Goal: Task Accomplishment & Management: Manage account settings

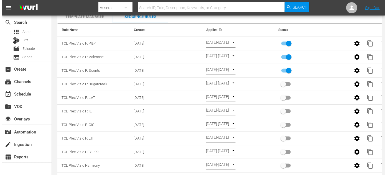
scroll to position [25, 0]
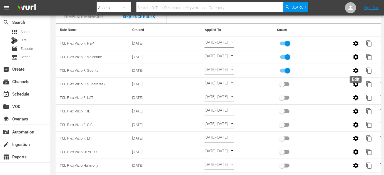
click at [353, 70] on icon "button" at bounding box center [355, 70] width 7 height 7
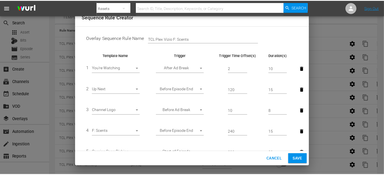
scroll to position [40, 0]
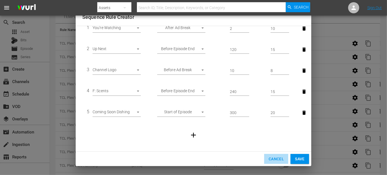
click at [275, 157] on span "Cancel" at bounding box center [276, 159] width 15 height 7
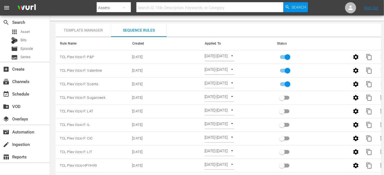
scroll to position [0, 0]
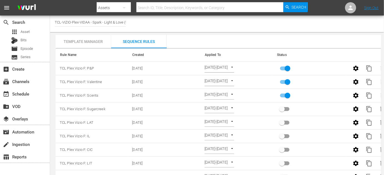
click at [82, 43] on div "Template Manager" at bounding box center [84, 41] width 56 height 13
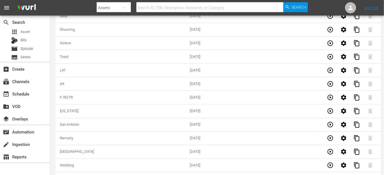
scroll to position [1823, 0]
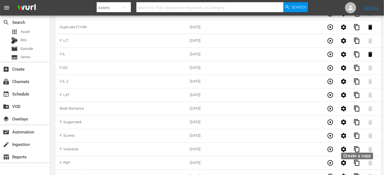
click at [357, 173] on span "content_copy" at bounding box center [356, 176] width 7 height 7
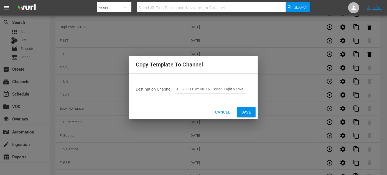
click at [249, 113] on span "Save" at bounding box center [247, 112] width 10 height 7
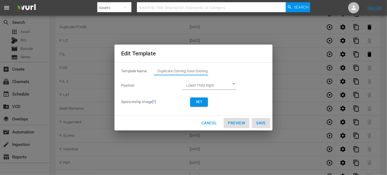
drag, startPoint x: 209, startPoint y: 72, endPoint x: 151, endPoint y: 71, distance: 58.0
click at [151, 71] on div "Template Name: Duplicate Coming Soon Dishing" at bounding box center [193, 72] width 145 height 11
type input "Amish Romance stunt"
click at [200, 103] on span "Set" at bounding box center [199, 102] width 9 height 6
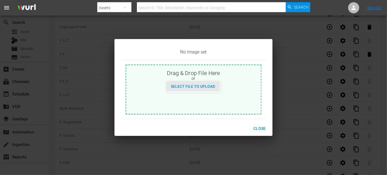
click at [206, 86] on span "Select File to Upload" at bounding box center [193, 86] width 53 height 4
click at [202, 87] on span "Select File to Upload" at bounding box center [193, 86] width 53 height 4
type input "C:\fakepath\SEPT-2025_AMISH-ROMANCE_1920x1080.jpg"
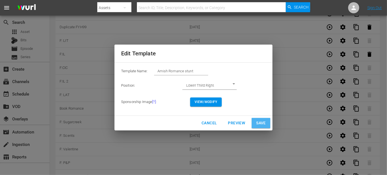
click at [264, 123] on span "Save" at bounding box center [261, 123] width 10 height 7
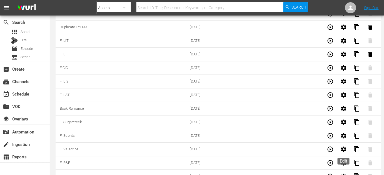
click at [344, 160] on icon "button" at bounding box center [343, 162] width 5 height 5
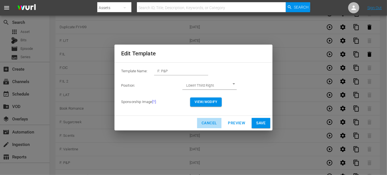
click at [209, 123] on span "Cancel" at bounding box center [209, 123] width 15 height 7
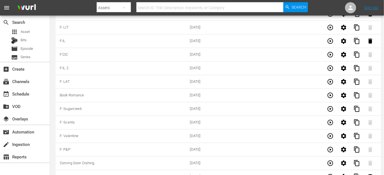
scroll to position [1836, 0]
click at [341, 160] on icon "button" at bounding box center [343, 162] width 5 height 5
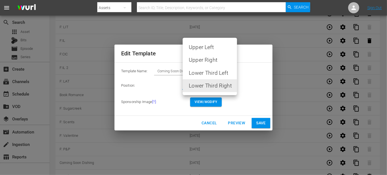
click at [216, 74] on li "Lower Third Left" at bounding box center [210, 73] width 54 height 13
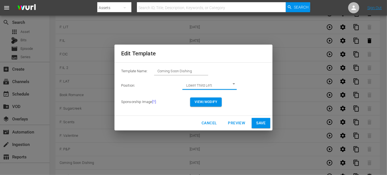
click at [266, 123] on button "Save" at bounding box center [261, 123] width 19 height 10
type input "LOWER_THIRD_RIGHT"
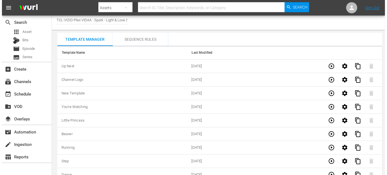
scroll to position [0, 0]
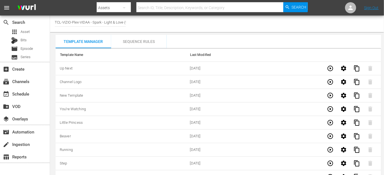
click at [140, 41] on div "Sequence Rules" at bounding box center [139, 41] width 56 height 13
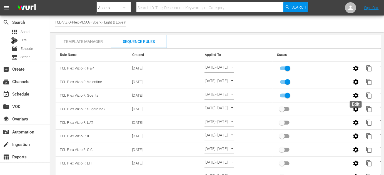
click at [357, 97] on icon "button" at bounding box center [355, 95] width 5 height 5
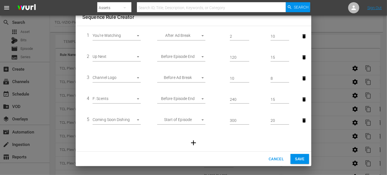
scroll to position [40, 0]
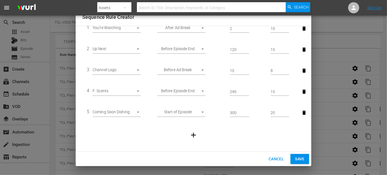
click at [137, 112] on body "menu Search By Assets Search ID, Title, Description, Keywords, or Category Sear…" at bounding box center [193, 87] width 387 height 175
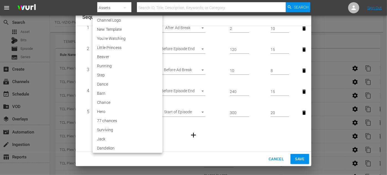
scroll to position [1147, 0]
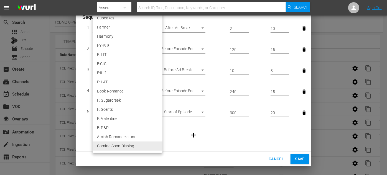
click at [192, 136] on div at bounding box center [193, 87] width 387 height 175
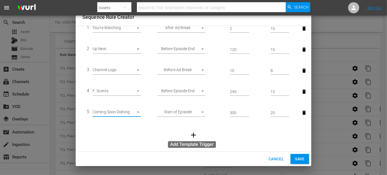
click at [191, 135] on icon "button" at bounding box center [194, 135] width 8 height 8
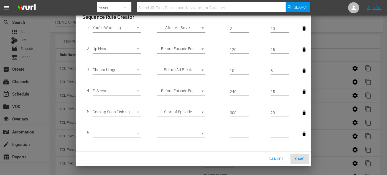
click at [139, 133] on body "menu Search By Assets Search ID, Title, Description, Keywords, or Category Sear…" at bounding box center [193, 87] width 387 height 175
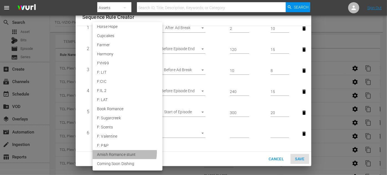
click at [124, 153] on li "Amish Romance stunt" at bounding box center [128, 154] width 70 height 9
type input "30534"
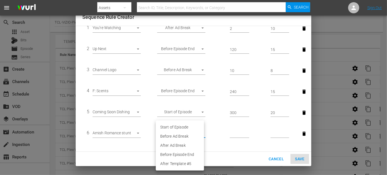
click at [200, 133] on body "menu Search By Assets Search ID, Title, Description, Keywords, or Category Sear…" at bounding box center [193, 87] width 387 height 175
click at [181, 155] on li "Before Episode End" at bounding box center [180, 154] width 48 height 9
type input "END_OF_EPISODE"
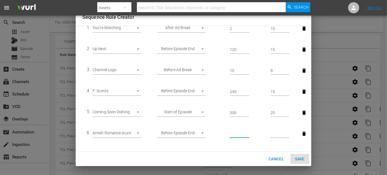
click at [232, 132] on input "number" at bounding box center [239, 134] width 19 height 8
type input "360"
click at [273, 131] on input "number" at bounding box center [280, 134] width 19 height 8
type input "15"
click at [303, 160] on span "Save" at bounding box center [300, 159] width 10 height 7
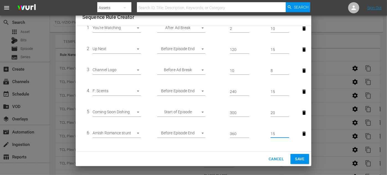
click at [303, 160] on span "Save" at bounding box center [300, 159] width 10 height 7
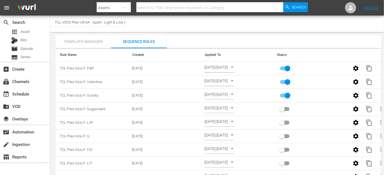
click at [77, 42] on div "Template Manager" at bounding box center [84, 41] width 56 height 13
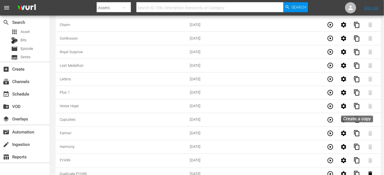
scroll to position [1836, 0]
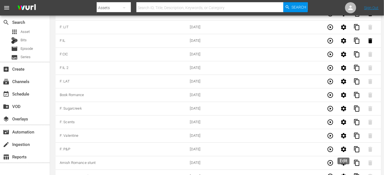
click at [343, 160] on icon "button" at bounding box center [343, 163] width 7 height 7
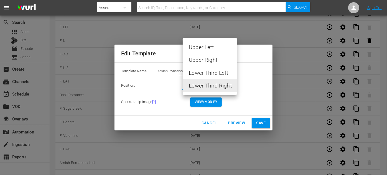
click at [214, 70] on li "Lower Third Left" at bounding box center [210, 73] width 54 height 13
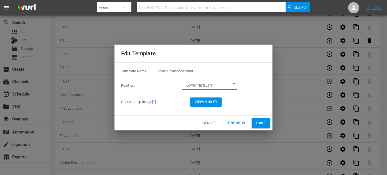
click at [262, 123] on span "Save" at bounding box center [261, 123] width 10 height 7
type input "LOWER_THIRD_RIGHT"
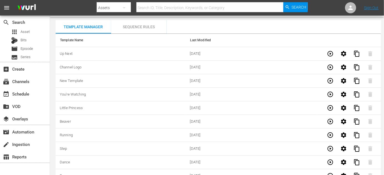
scroll to position [0, 0]
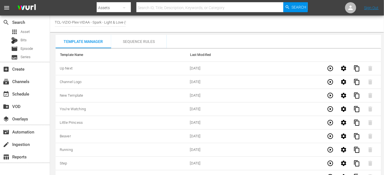
click at [144, 42] on div "Sequence Rules" at bounding box center [139, 41] width 56 height 13
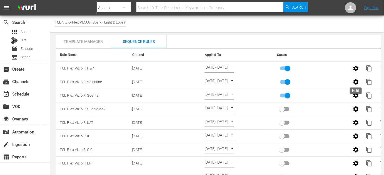
click at [356, 80] on icon "button" at bounding box center [355, 81] width 5 height 5
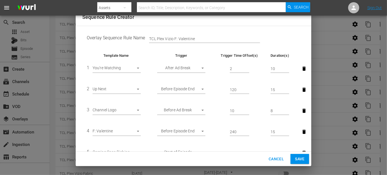
scroll to position [40, 0]
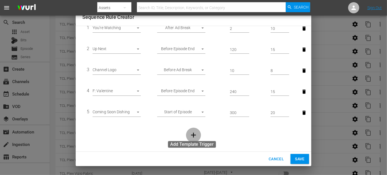
click at [193, 134] on icon "button" at bounding box center [194, 135] width 8 height 8
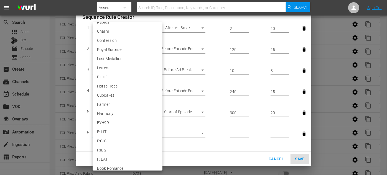
scroll to position [1147, 0]
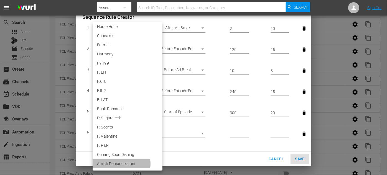
click at [121, 164] on li "Amish Romance stunt" at bounding box center [128, 164] width 70 height 9
type input "30534"
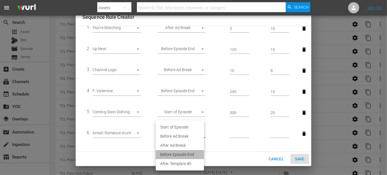
drag, startPoint x: 179, startPoint y: 155, endPoint x: 235, endPoint y: 130, distance: 61.0
click at [179, 155] on li "Before Episode End" at bounding box center [180, 154] width 48 height 9
type input "END_OF_EPISODE"
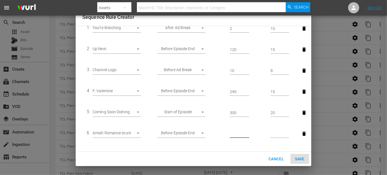
click at [235, 133] on input "number" at bounding box center [239, 134] width 19 height 8
type input "360"
click at [274, 131] on input "number" at bounding box center [280, 134] width 19 height 8
drag, startPoint x: 273, startPoint y: 134, endPoint x: 267, endPoint y: 133, distance: 5.7
click at [266, 134] on td "15" at bounding box center [279, 133] width 27 height 21
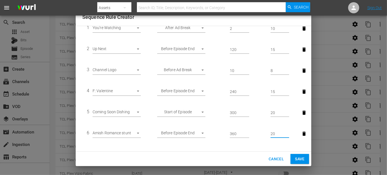
type input "20"
click at [297, 160] on span "Save" at bounding box center [300, 159] width 10 height 7
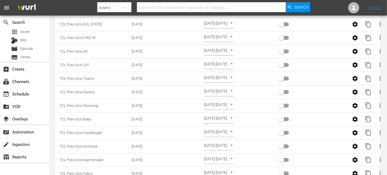
scroll to position [0, 0]
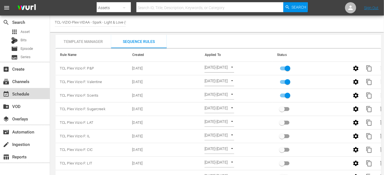
click at [29, 96] on div "event_available Schedule" at bounding box center [15, 93] width 31 height 5
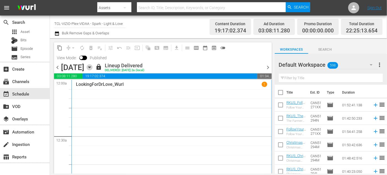
click at [93, 68] on icon "button" at bounding box center [90, 67] width 6 height 6
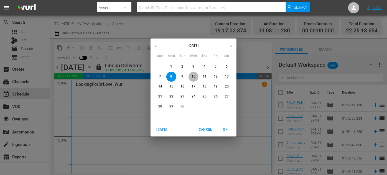
click at [191, 74] on span "10" at bounding box center [194, 76] width 10 height 5
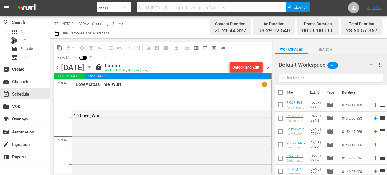
click at [253, 67] on div "Unlock and Edit" at bounding box center [246, 67] width 27 height 10
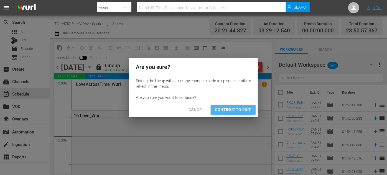
click at [241, 108] on span "Continue to Edit" at bounding box center [233, 110] width 36 height 7
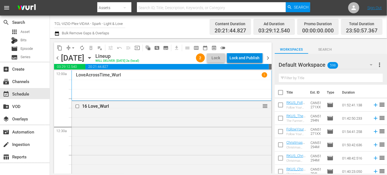
click at [250, 57] on div "Lock and Publish" at bounding box center [245, 58] width 30 height 10
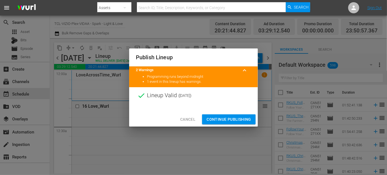
click at [235, 119] on span "Continue Publishing" at bounding box center [229, 119] width 45 height 7
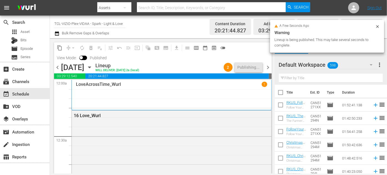
click at [94, 68] on div "[DATE] [DATE]" at bounding box center [77, 67] width 33 height 9
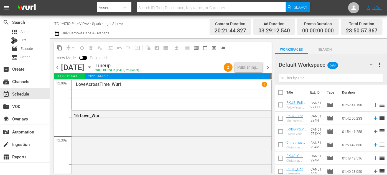
click at [91, 68] on icon "button" at bounding box center [89, 67] width 2 height 1
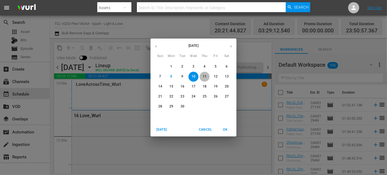
click at [204, 75] on p "11" at bounding box center [205, 76] width 4 height 5
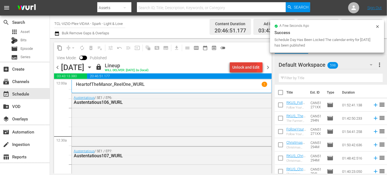
click at [244, 67] on div "Unlock and Edit" at bounding box center [246, 67] width 27 height 10
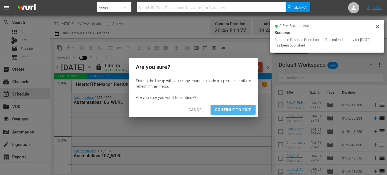
click at [238, 109] on span "Continue to Edit" at bounding box center [233, 110] width 36 height 7
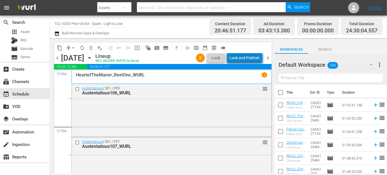
click at [247, 57] on div "Lock and Publish" at bounding box center [245, 58] width 30 height 10
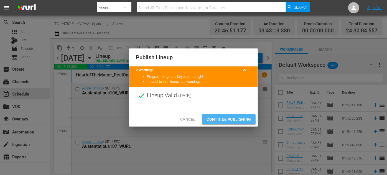
click at [236, 117] on span "Continue Publishing" at bounding box center [229, 119] width 45 height 7
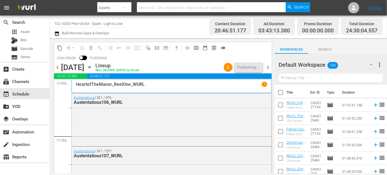
click at [93, 68] on icon "button" at bounding box center [90, 67] width 6 height 6
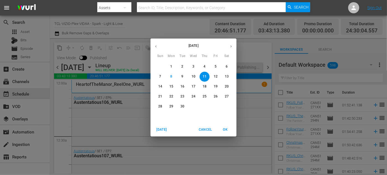
click at [215, 76] on p "12" at bounding box center [216, 76] width 4 height 5
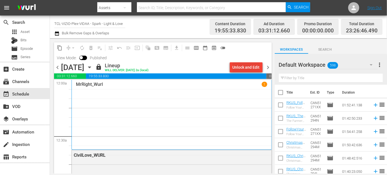
click at [245, 67] on div "Unlock and Edit" at bounding box center [246, 67] width 27 height 10
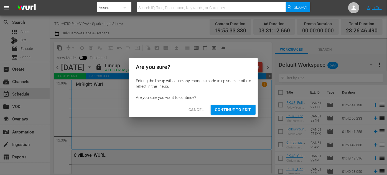
click at [232, 109] on span "Continue to Edit" at bounding box center [233, 110] width 36 height 7
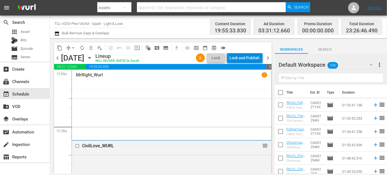
click at [248, 58] on div "Lock and Publish" at bounding box center [245, 58] width 30 height 10
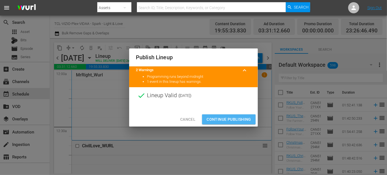
click at [236, 118] on span "Continue Publishing" at bounding box center [229, 119] width 45 height 7
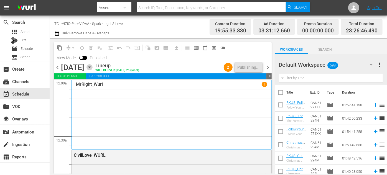
click at [93, 66] on icon "button" at bounding box center [90, 67] width 6 height 6
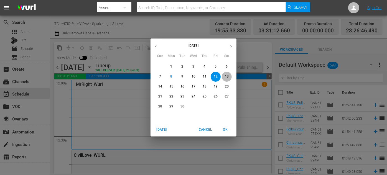
click at [226, 75] on p "13" at bounding box center [227, 76] width 4 height 5
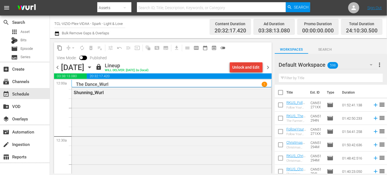
click at [249, 68] on div "Unlock and Edit" at bounding box center [246, 67] width 27 height 10
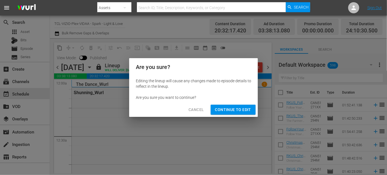
click at [232, 109] on span "Continue to Edit" at bounding box center [233, 110] width 36 height 7
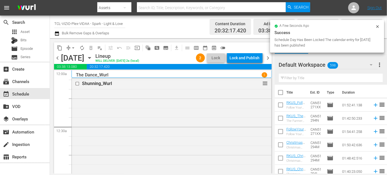
click at [251, 56] on div "Lock and Publish" at bounding box center [245, 58] width 30 height 10
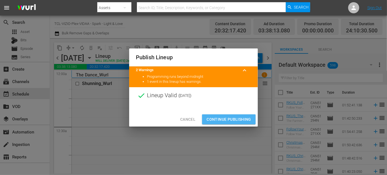
click at [236, 119] on span "Continue Publishing" at bounding box center [229, 119] width 45 height 7
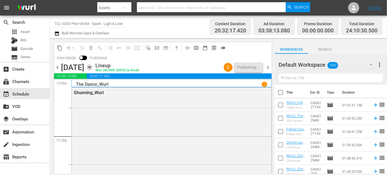
click at [91, 67] on icon "button" at bounding box center [89, 67] width 2 height 1
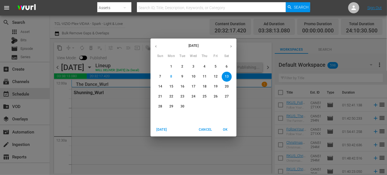
click at [160, 88] on p "14" at bounding box center [160, 86] width 4 height 5
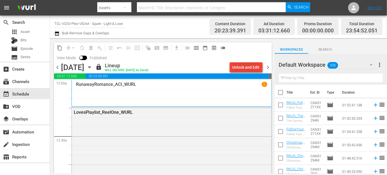
click at [244, 66] on div "Unlock and Edit" at bounding box center [246, 67] width 27 height 10
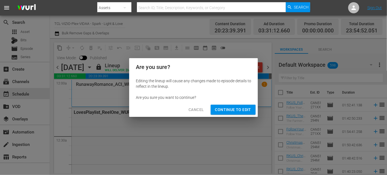
click at [241, 110] on span "Continue to Edit" at bounding box center [233, 110] width 36 height 7
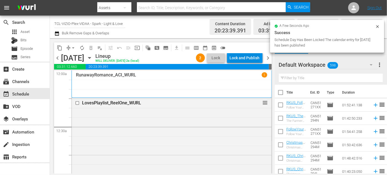
click at [248, 57] on div "Lock and Publish" at bounding box center [245, 58] width 30 height 10
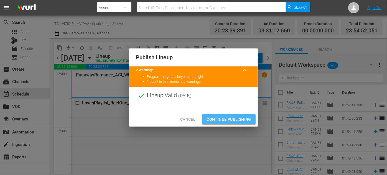
click at [228, 119] on span "Continue Publishing" at bounding box center [229, 119] width 45 height 7
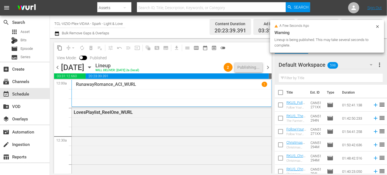
click at [93, 67] on icon "button" at bounding box center [90, 67] width 6 height 6
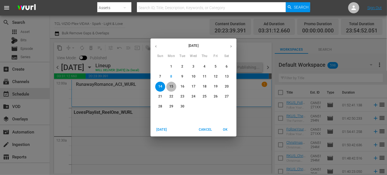
click at [171, 86] on p "15" at bounding box center [172, 86] width 4 height 5
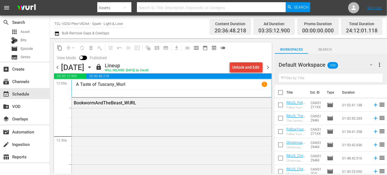
click at [244, 67] on div "Unlock and Edit" at bounding box center [246, 67] width 27 height 10
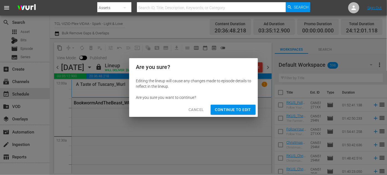
click at [231, 109] on span "Continue to Edit" at bounding box center [233, 110] width 36 height 7
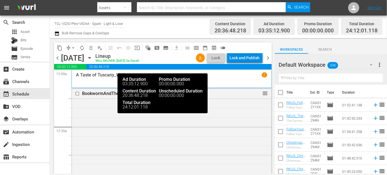
click at [249, 59] on div "Lock and Publish" at bounding box center [245, 58] width 30 height 10
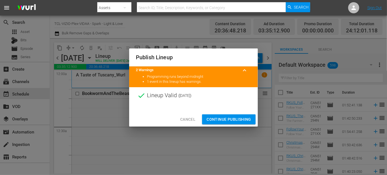
click at [225, 120] on span "Continue Publishing" at bounding box center [229, 119] width 45 height 7
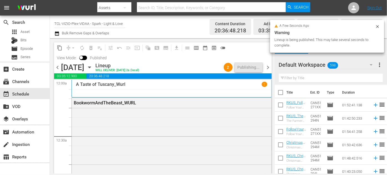
click at [93, 69] on icon "button" at bounding box center [90, 67] width 6 height 6
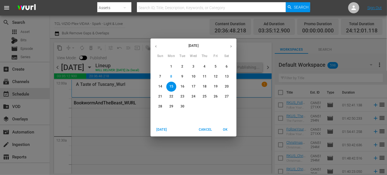
click at [183, 86] on p "16" at bounding box center [183, 86] width 4 height 5
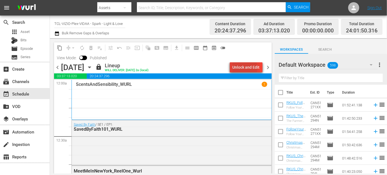
click at [243, 68] on div "Unlock and Edit" at bounding box center [246, 67] width 27 height 10
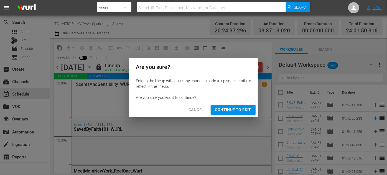
click at [235, 110] on span "Continue to Edit" at bounding box center [233, 110] width 36 height 7
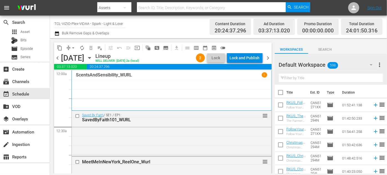
drag, startPoint x: 246, startPoint y: 59, endPoint x: 239, endPoint y: 59, distance: 6.4
click at [239, 59] on div "Lock and Publish" at bounding box center [245, 58] width 30 height 10
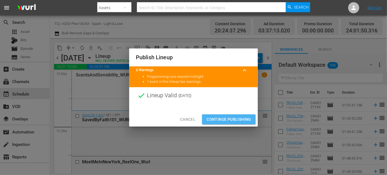
click at [236, 119] on span "Continue Publishing" at bounding box center [229, 119] width 45 height 7
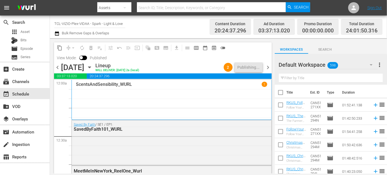
click at [93, 67] on icon "button" at bounding box center [90, 67] width 6 height 6
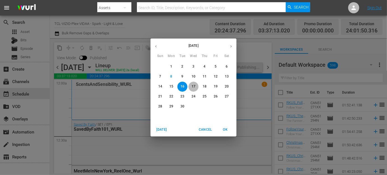
click at [195, 86] on p "17" at bounding box center [194, 86] width 4 height 5
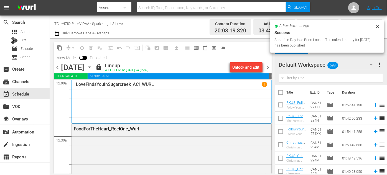
click at [248, 67] on div "Unlock and Edit" at bounding box center [246, 67] width 27 height 10
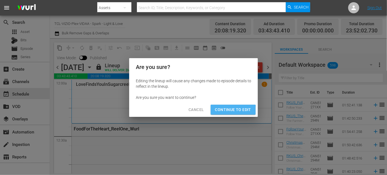
click at [225, 112] on span "Continue to Edit" at bounding box center [233, 110] width 36 height 7
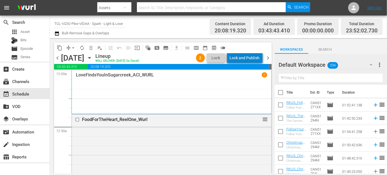
click at [255, 60] on div "Lock and Publish" at bounding box center [245, 58] width 30 height 10
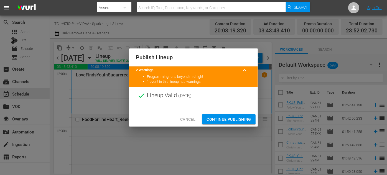
click at [239, 117] on span "Continue Publishing" at bounding box center [229, 119] width 45 height 7
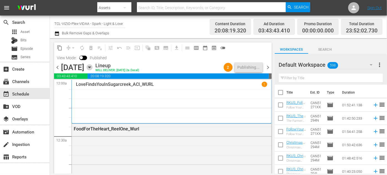
click at [93, 68] on icon "button" at bounding box center [90, 67] width 6 height 6
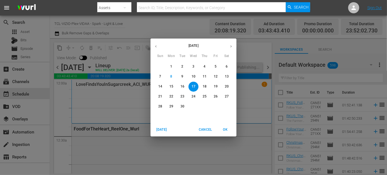
click at [203, 86] on span "18" at bounding box center [205, 86] width 10 height 5
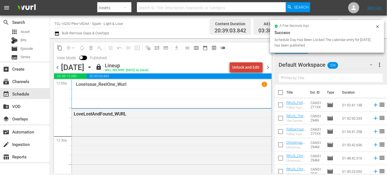
click at [249, 66] on div "Unlock and Edit" at bounding box center [246, 67] width 27 height 10
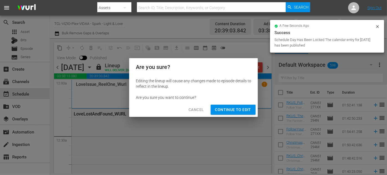
click at [233, 113] on span "Continue to Edit" at bounding box center [233, 110] width 36 height 7
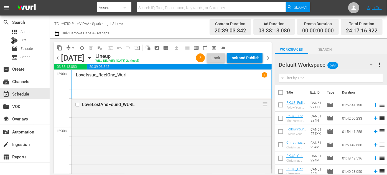
click at [248, 57] on div "Lock and Publish" at bounding box center [245, 58] width 30 height 10
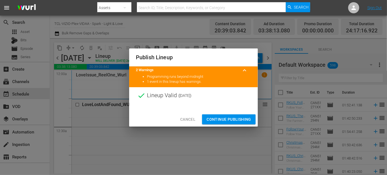
click at [239, 119] on span "Continue Publishing" at bounding box center [229, 119] width 45 height 7
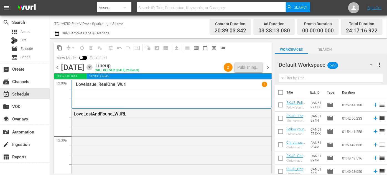
click at [91, 67] on icon "button" at bounding box center [89, 67] width 2 height 1
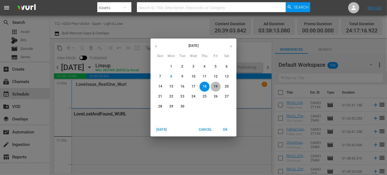
click at [219, 87] on span "19" at bounding box center [216, 86] width 10 height 5
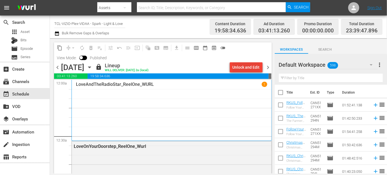
click at [246, 65] on div "Unlock and Edit" at bounding box center [246, 67] width 27 height 10
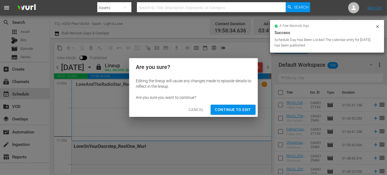
click at [231, 110] on span "Continue to Edit" at bounding box center [233, 110] width 36 height 7
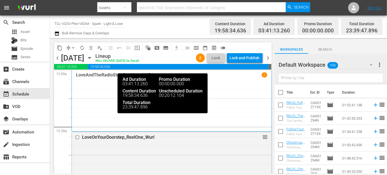
click at [250, 57] on div "Lock and Publish" at bounding box center [245, 58] width 30 height 10
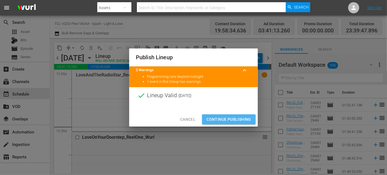
click at [238, 117] on span "Continue Publishing" at bounding box center [229, 119] width 45 height 7
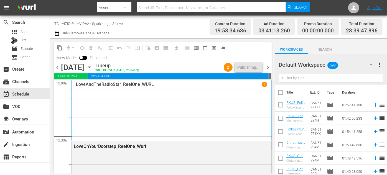
click at [93, 68] on icon "button" at bounding box center [90, 67] width 6 height 6
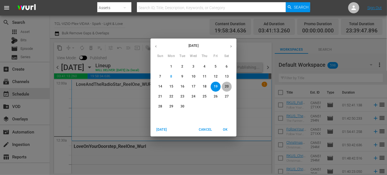
click at [229, 87] on span "20" at bounding box center [227, 86] width 10 height 5
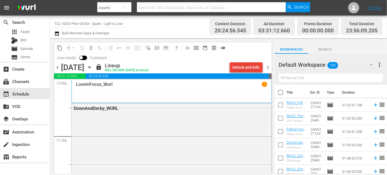
click at [251, 68] on div "Unlock and Edit" at bounding box center [246, 67] width 27 height 10
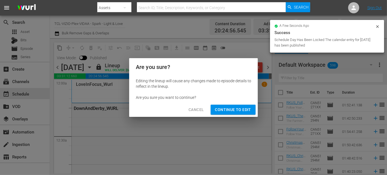
click at [237, 113] on span "Continue to Edit" at bounding box center [233, 110] width 36 height 7
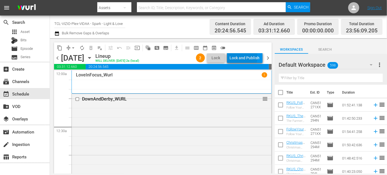
click at [238, 57] on div "Lock and Publish" at bounding box center [245, 58] width 30 height 10
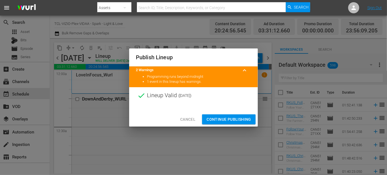
click at [232, 119] on span "Continue Publishing" at bounding box center [229, 119] width 45 height 7
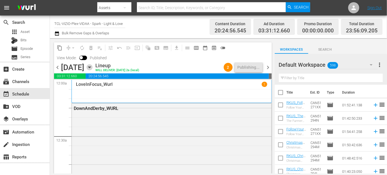
click at [91, 67] on icon "button" at bounding box center [89, 67] width 2 height 1
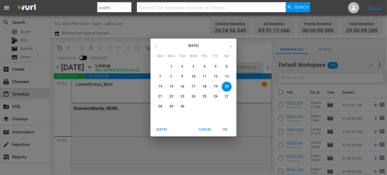
click at [160, 97] on p "21" at bounding box center [160, 96] width 4 height 5
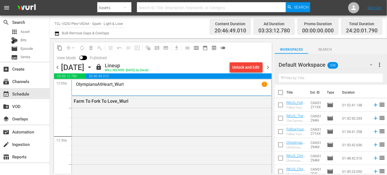
click at [239, 67] on div "Unlock and Edit" at bounding box center [246, 67] width 27 height 10
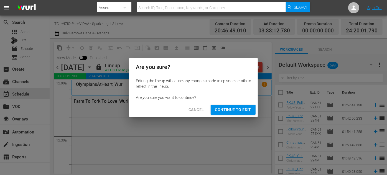
click at [235, 112] on span "Continue to Edit" at bounding box center [233, 110] width 36 height 7
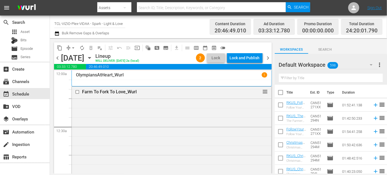
click at [244, 57] on div "Lock and Publish" at bounding box center [245, 58] width 30 height 10
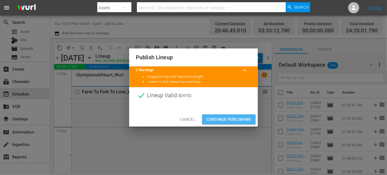
click at [234, 119] on span "Continue Publishing" at bounding box center [229, 119] width 45 height 7
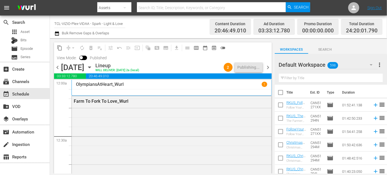
click at [93, 68] on icon "button" at bounding box center [90, 67] width 6 height 6
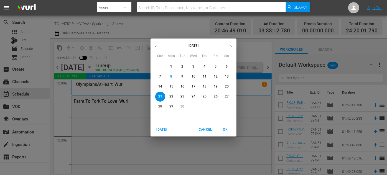
click at [174, 97] on span "22" at bounding box center [172, 96] width 10 height 5
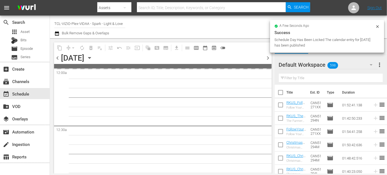
click at [172, 97] on p "22" at bounding box center [172, 96] width 4 height 5
